Goal: Information Seeking & Learning: Learn about a topic

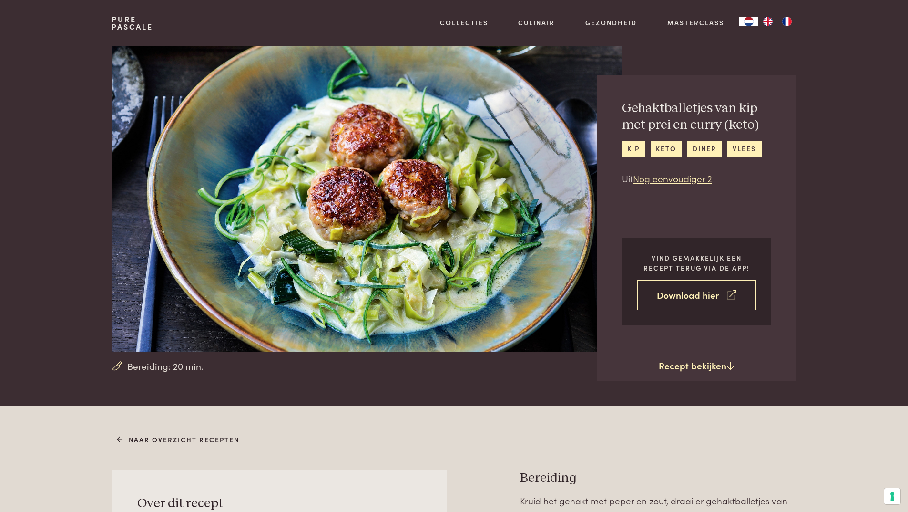
click at [678, 295] on link "Download hier" at bounding box center [697, 295] width 119 height 30
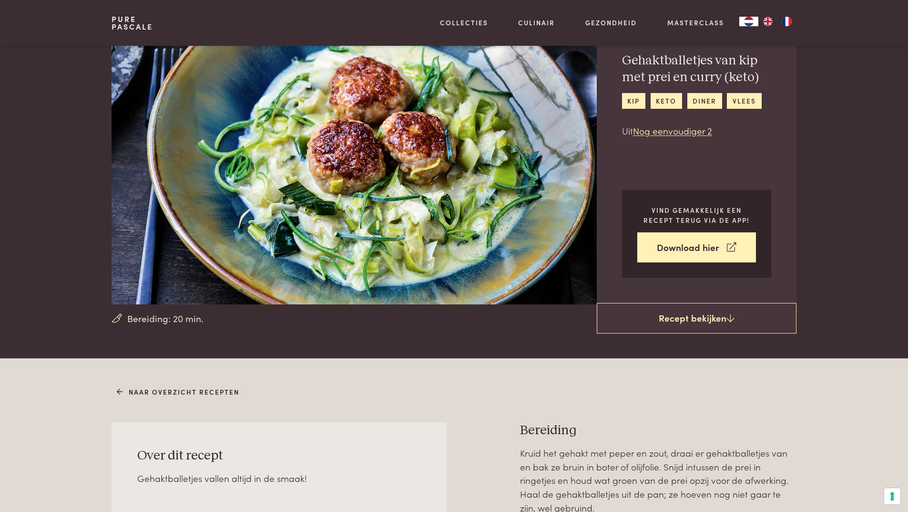
scroll to position [48, 0]
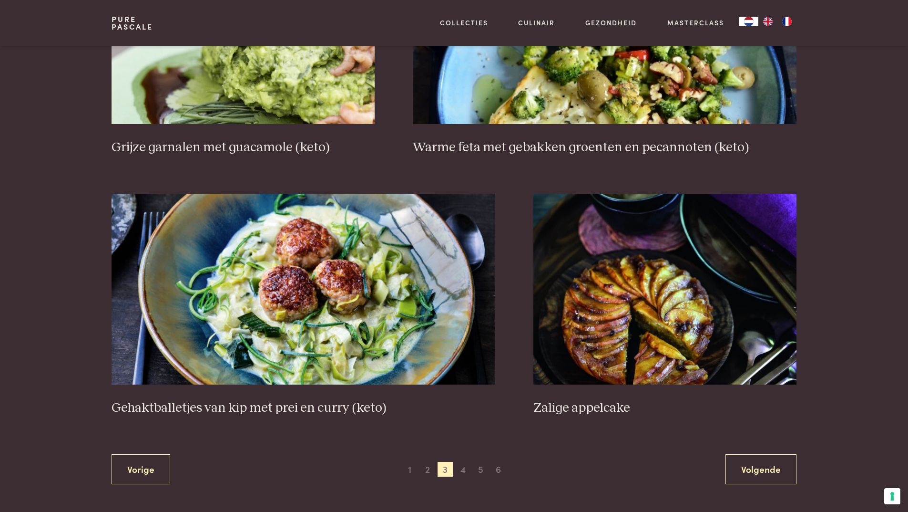
scroll to position [1697, 0]
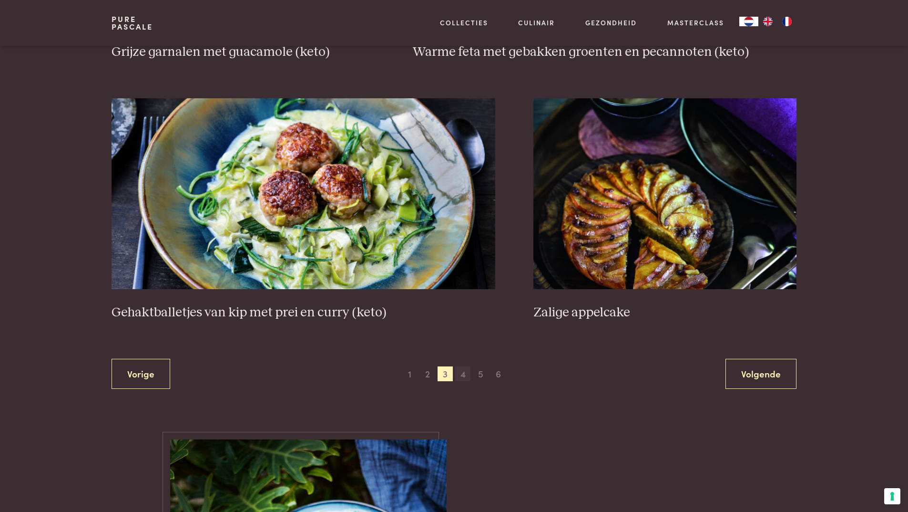
click at [460, 373] on span "4" at bounding box center [462, 373] width 15 height 15
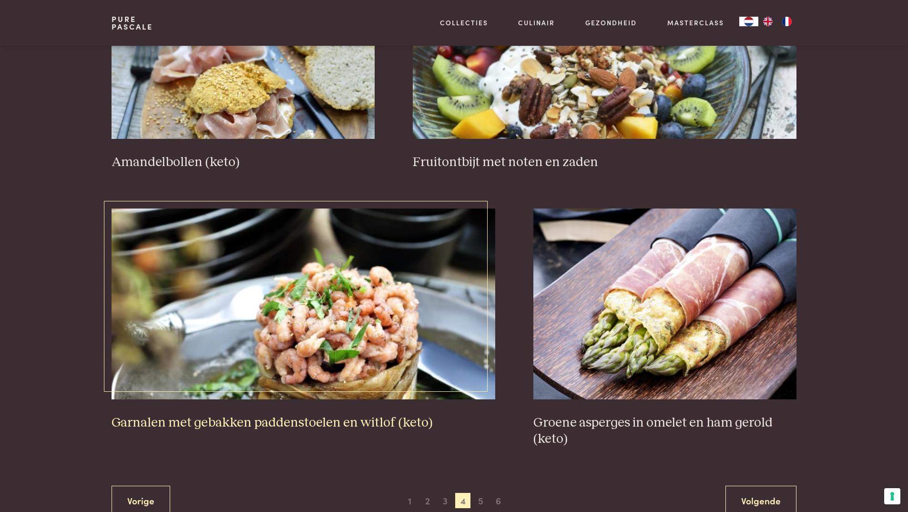
scroll to position [1649, 0]
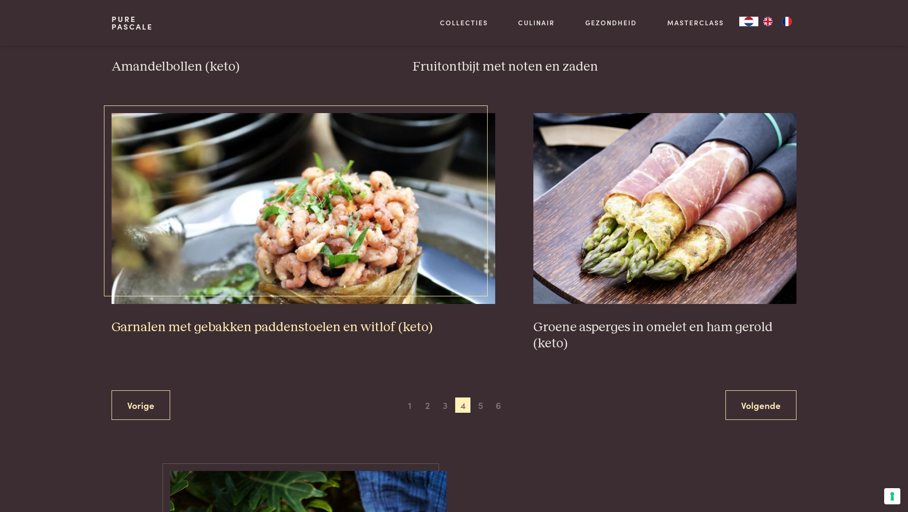
click at [314, 255] on img at bounding box center [304, 208] width 384 height 191
click at [633, 262] on img at bounding box center [665, 208] width 263 height 191
click at [478, 406] on span "5" at bounding box center [480, 404] width 15 height 15
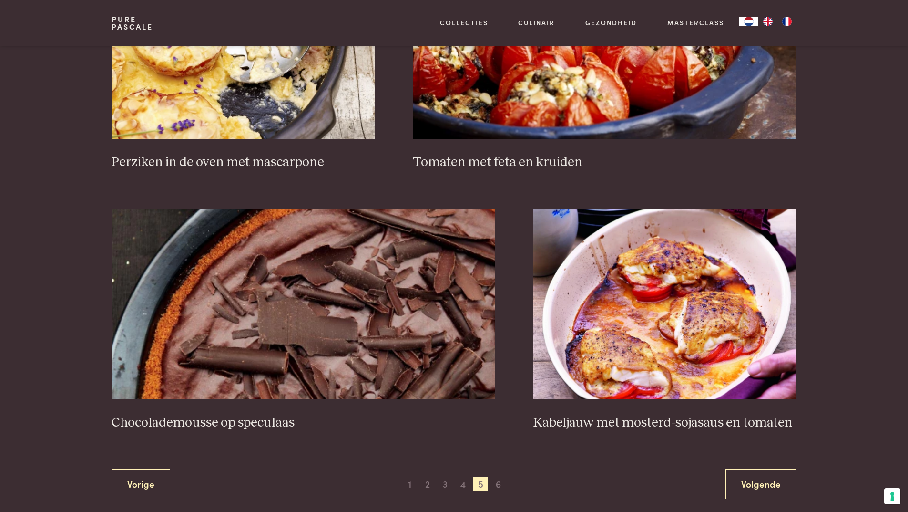
scroll to position [1649, 0]
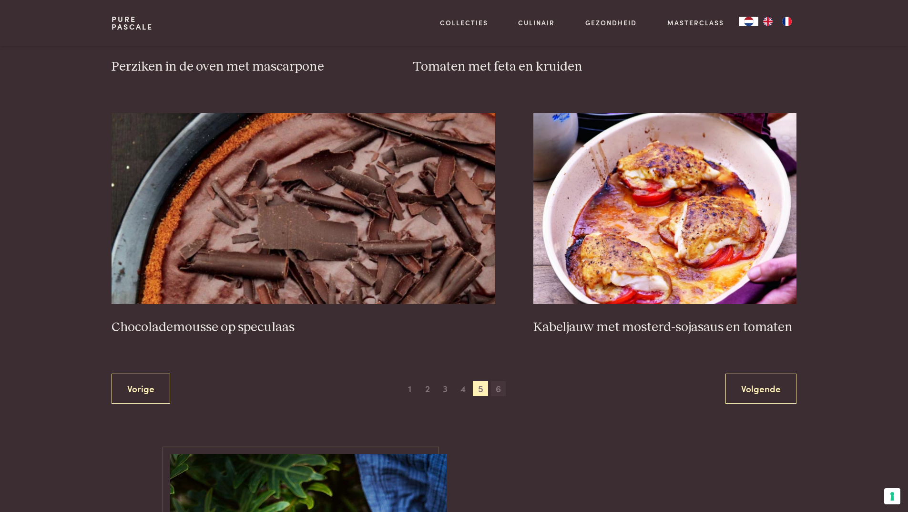
click at [500, 387] on span "6" at bounding box center [498, 388] width 15 height 15
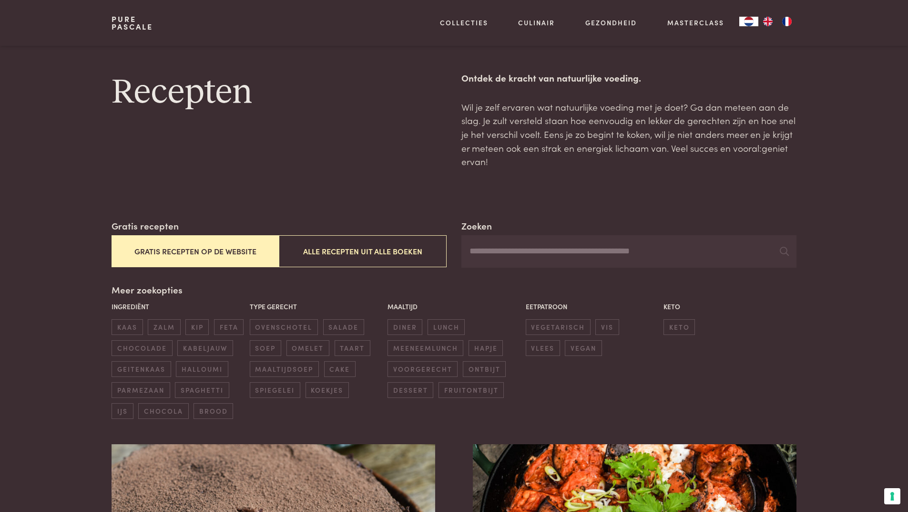
scroll to position [394, 0]
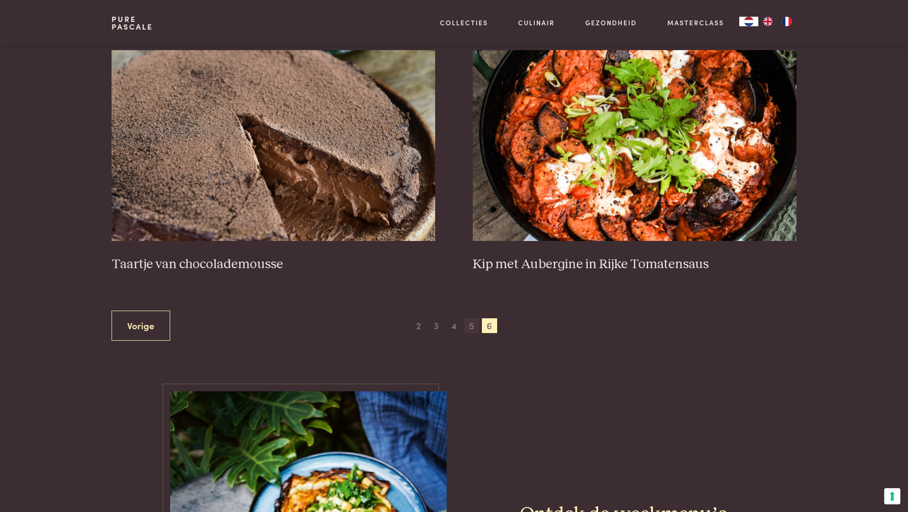
click at [473, 327] on span "5" at bounding box center [471, 325] width 15 height 15
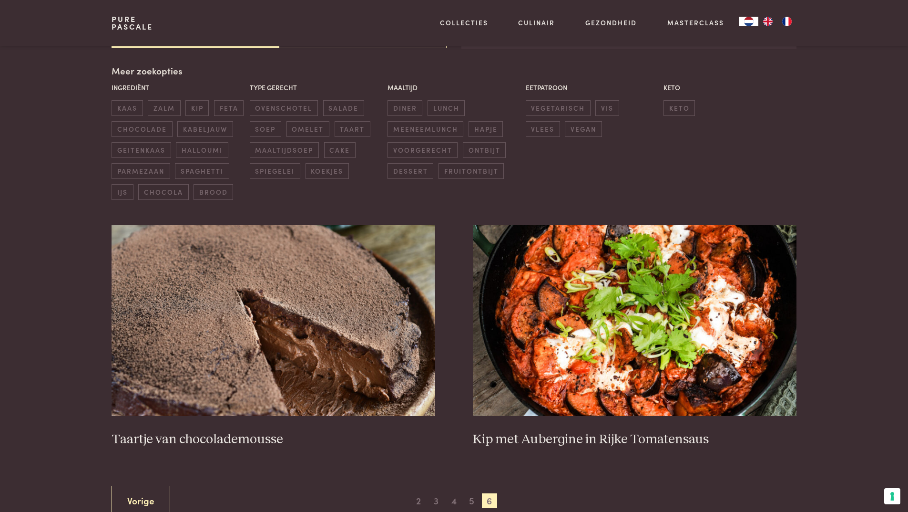
scroll to position [267, 0]
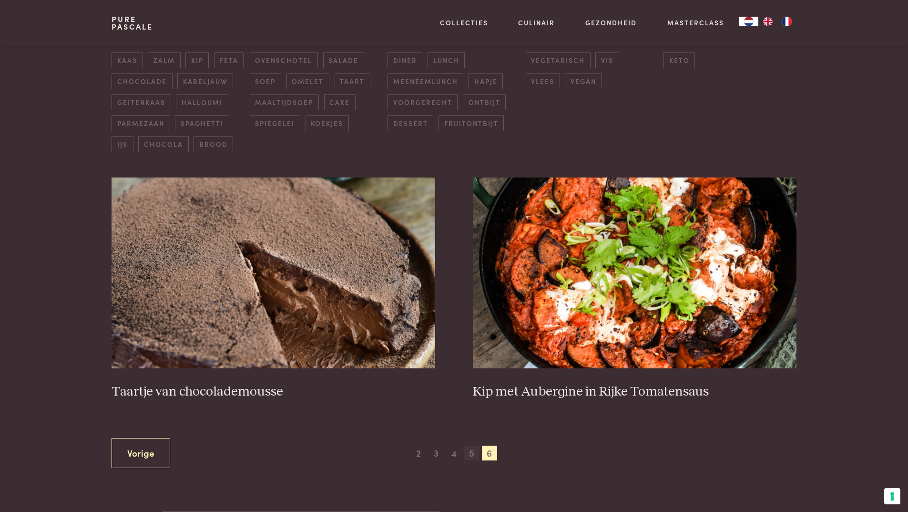
click at [473, 453] on span "5" at bounding box center [471, 452] width 15 height 15
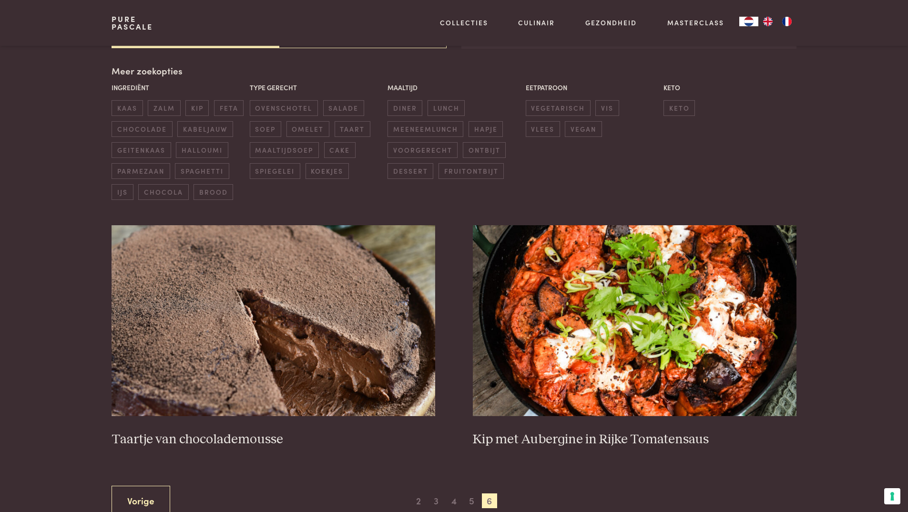
scroll to position [314, 0]
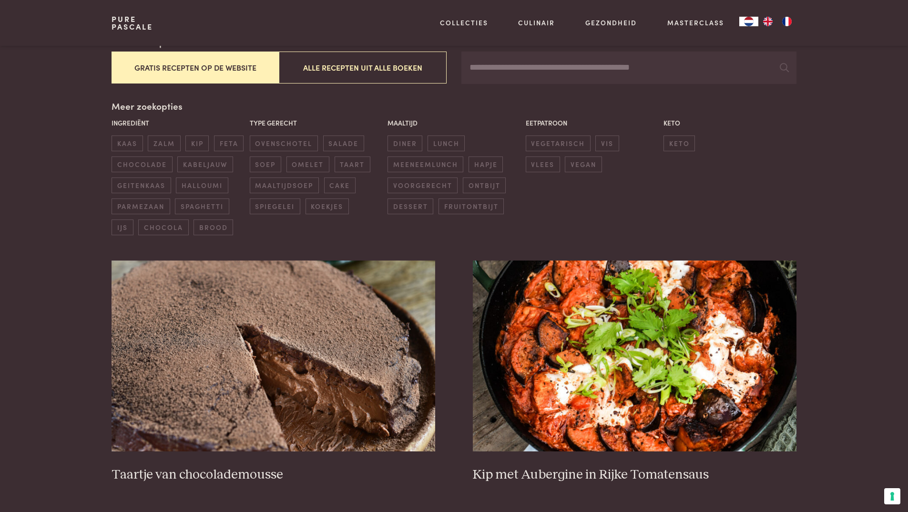
scroll to position [88, 0]
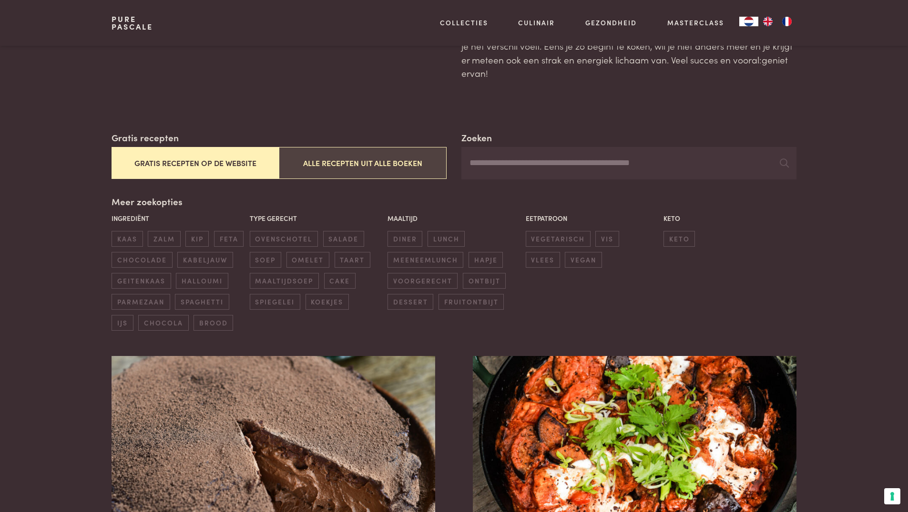
click at [397, 167] on button "Alle recepten uit alle boeken" at bounding box center [362, 163] width 167 height 32
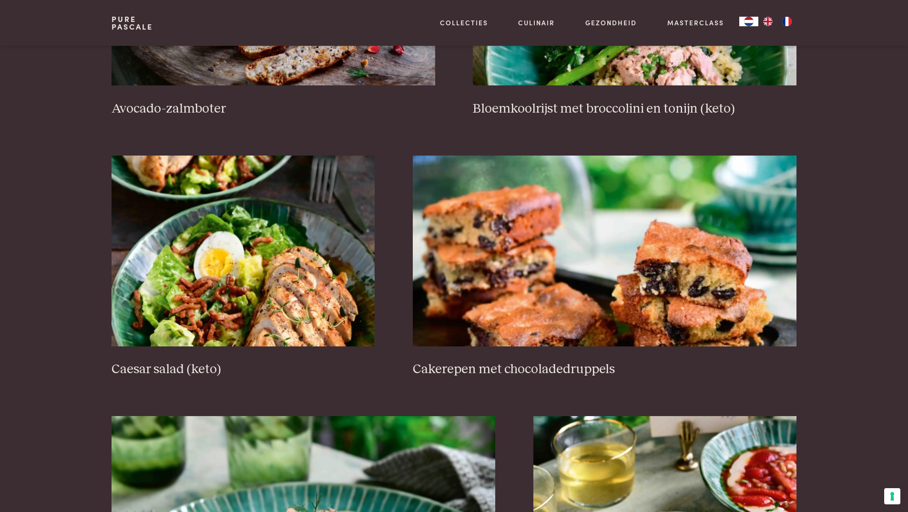
scroll to position [1411, 0]
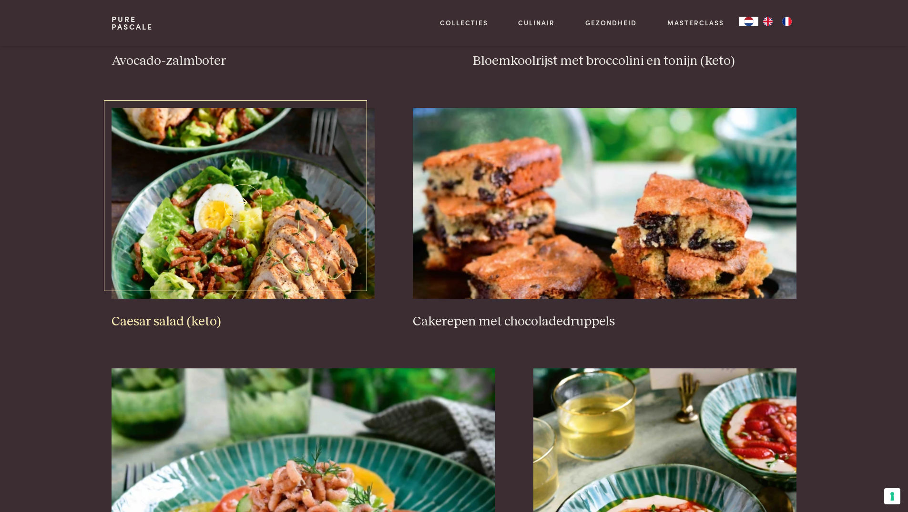
click at [295, 240] on img at bounding box center [243, 203] width 263 height 191
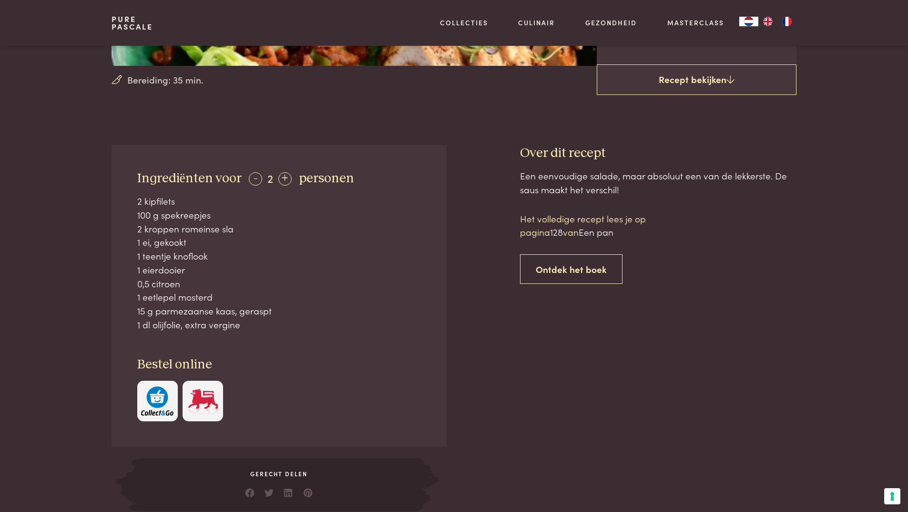
scroll to position [334, 0]
